Goal: Find specific page/section: Find specific page/section

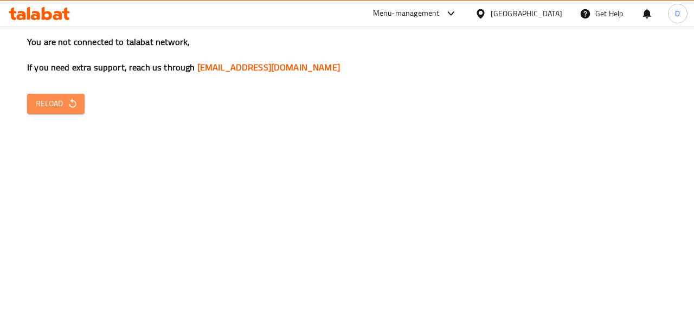
click at [63, 105] on span "Reload" at bounding box center [56, 104] width 40 height 14
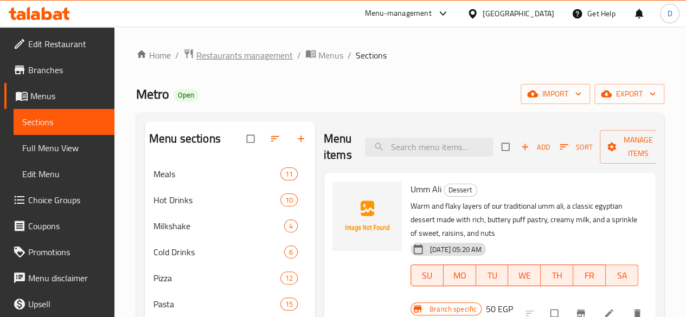
click at [234, 56] on span "Restaurants management" at bounding box center [244, 55] width 97 height 13
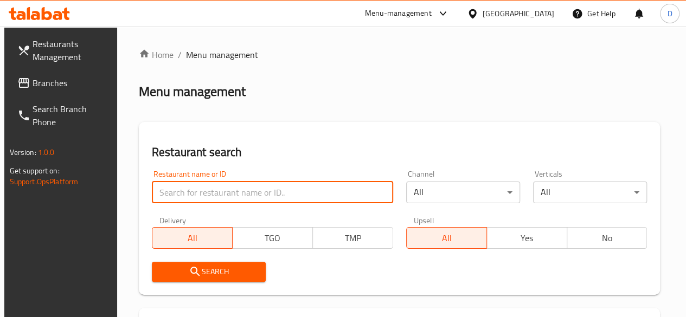
click at [211, 194] on input "search" at bounding box center [272, 193] width 241 height 22
type input "Melto burger"
click button "Search" at bounding box center [209, 272] width 114 height 20
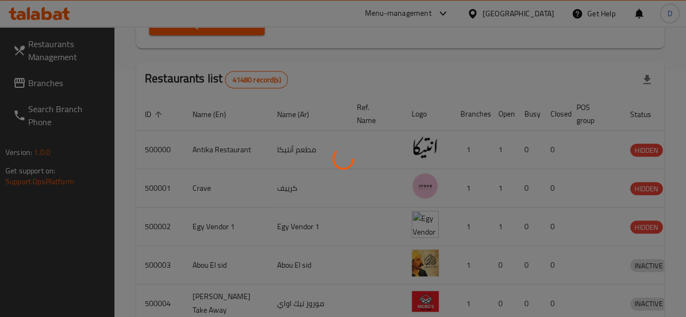
scroll to position [180, 0]
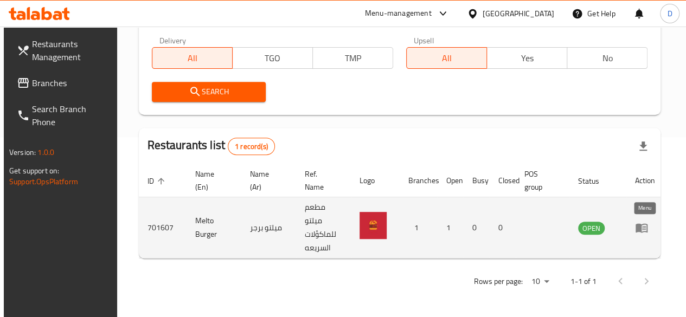
click at [647, 229] on icon "enhanced table" at bounding box center [642, 228] width 12 height 9
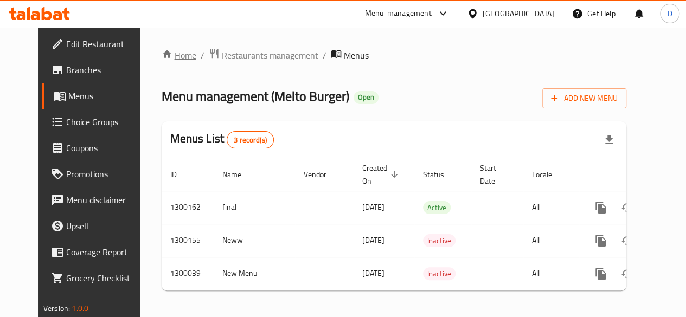
click at [166, 51] on link "Home" at bounding box center [179, 55] width 35 height 13
